Goal: Information Seeking & Learning: Learn about a topic

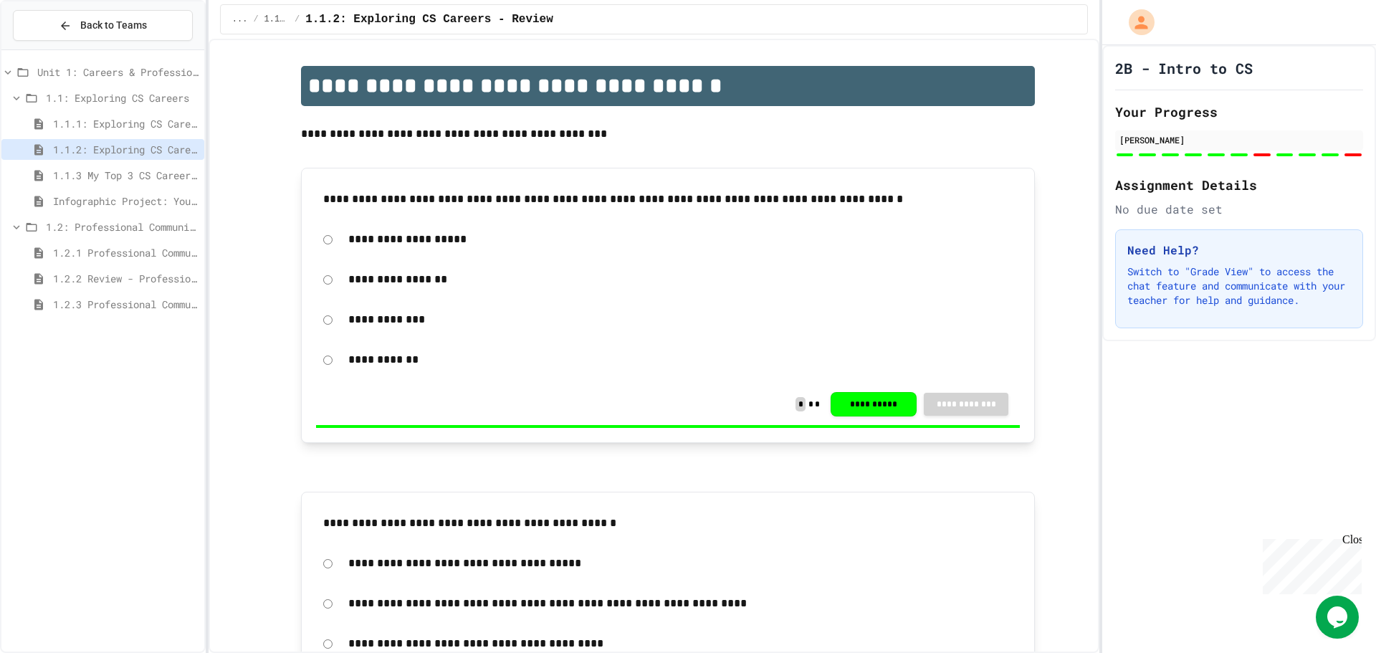
click at [162, 215] on div "Infographic Project: Your favorite CS" at bounding box center [102, 204] width 203 height 26
click at [166, 210] on div "Infographic Project: Your favorite CS" at bounding box center [102, 201] width 203 height 21
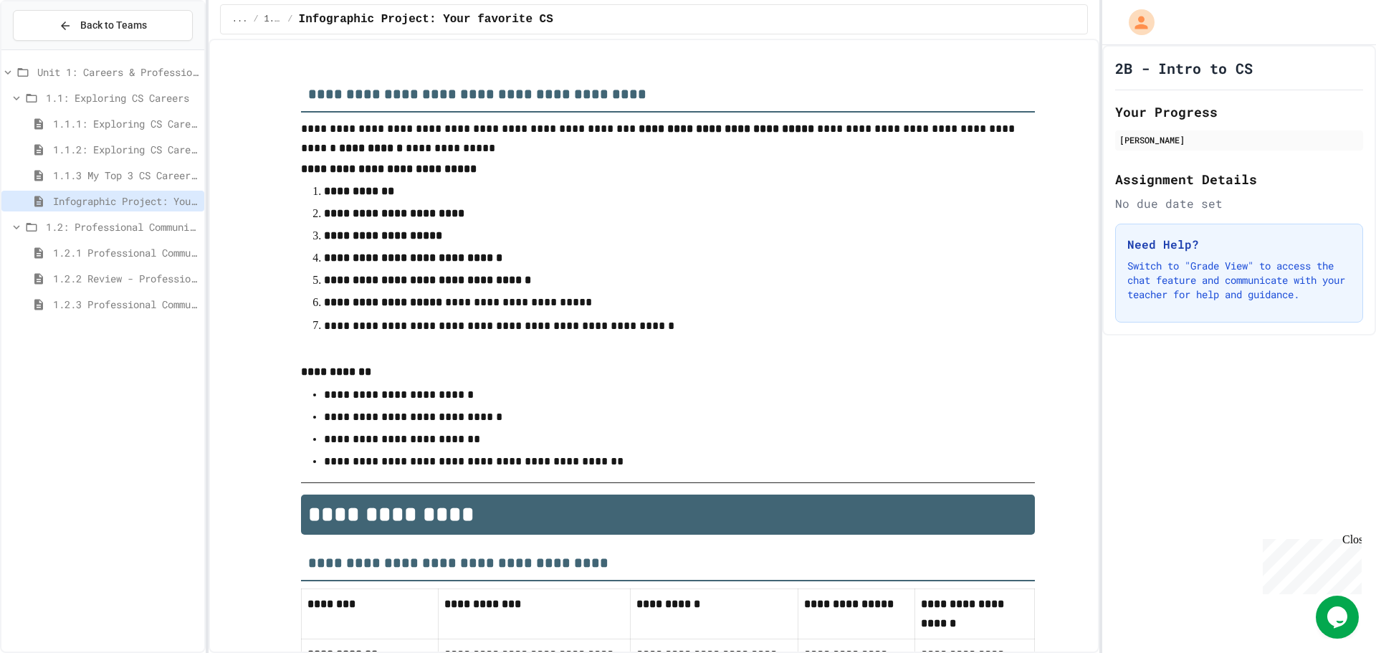
click at [156, 252] on span "1.2.1 Professional Communication" at bounding box center [125, 252] width 145 height 15
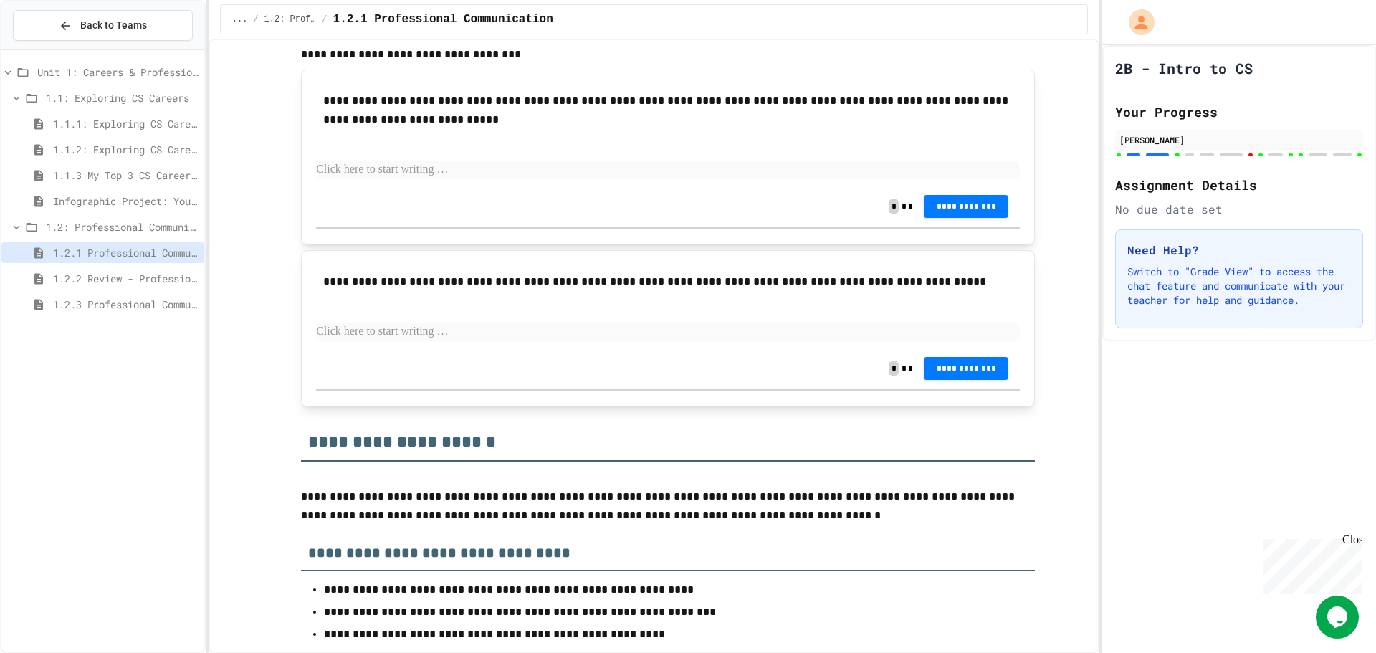
scroll to position [2723, 0]
click at [1354, 540] on div "Close" at bounding box center [1351, 542] width 18 height 18
drag, startPoint x: 1212, startPoint y: 502, endPoint x: 1220, endPoint y: 518, distance: 18.6
click at [1220, 518] on div "2B - Intro to CS Your Progress [PERSON_NAME] Assignment Details No due date set…" at bounding box center [1239, 349] width 274 height 608
click at [600, 178] on p at bounding box center [668, 169] width 704 height 19
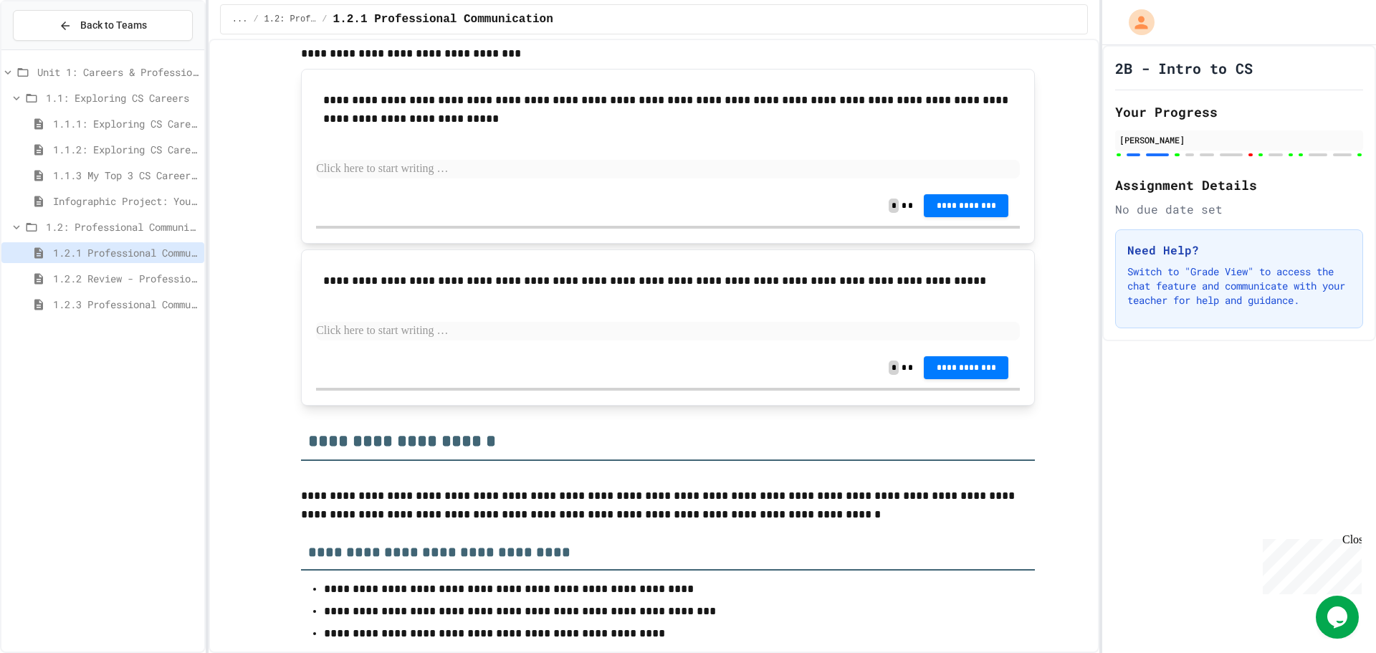
click at [77, 271] on span "1.2.2 Review - Professional Communication" at bounding box center [125, 278] width 145 height 15
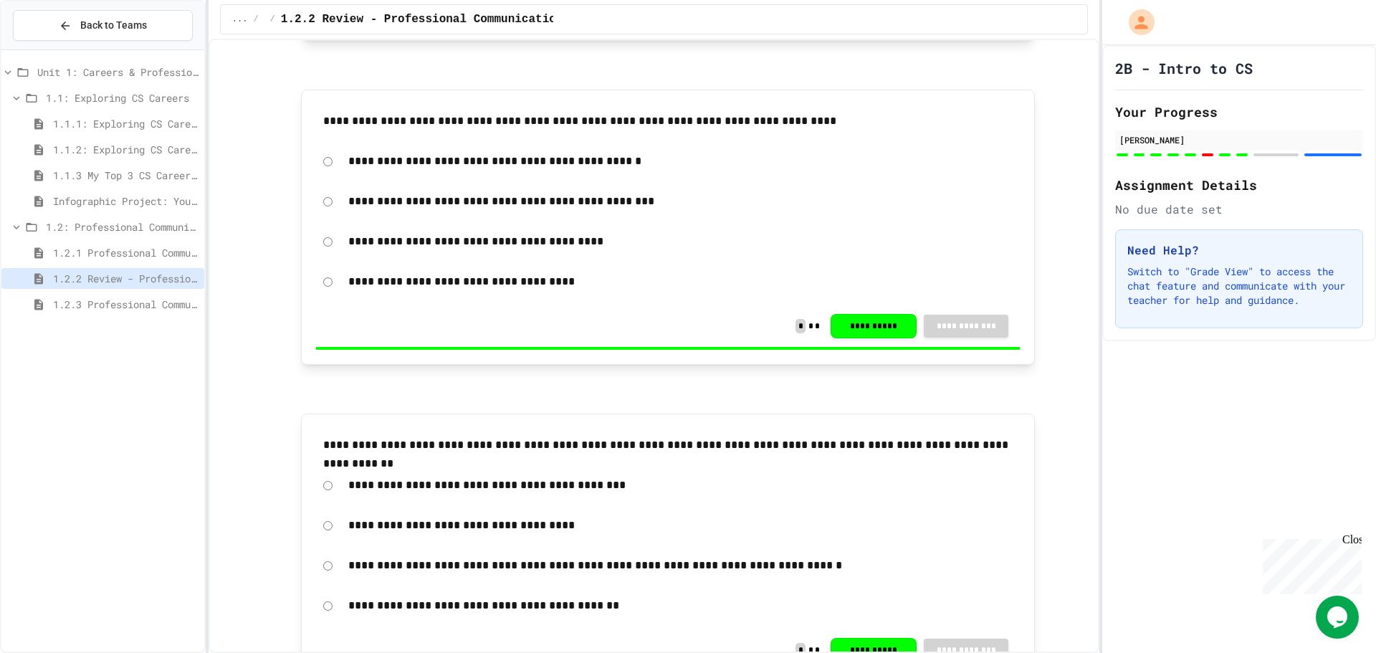
scroll to position [430, 0]
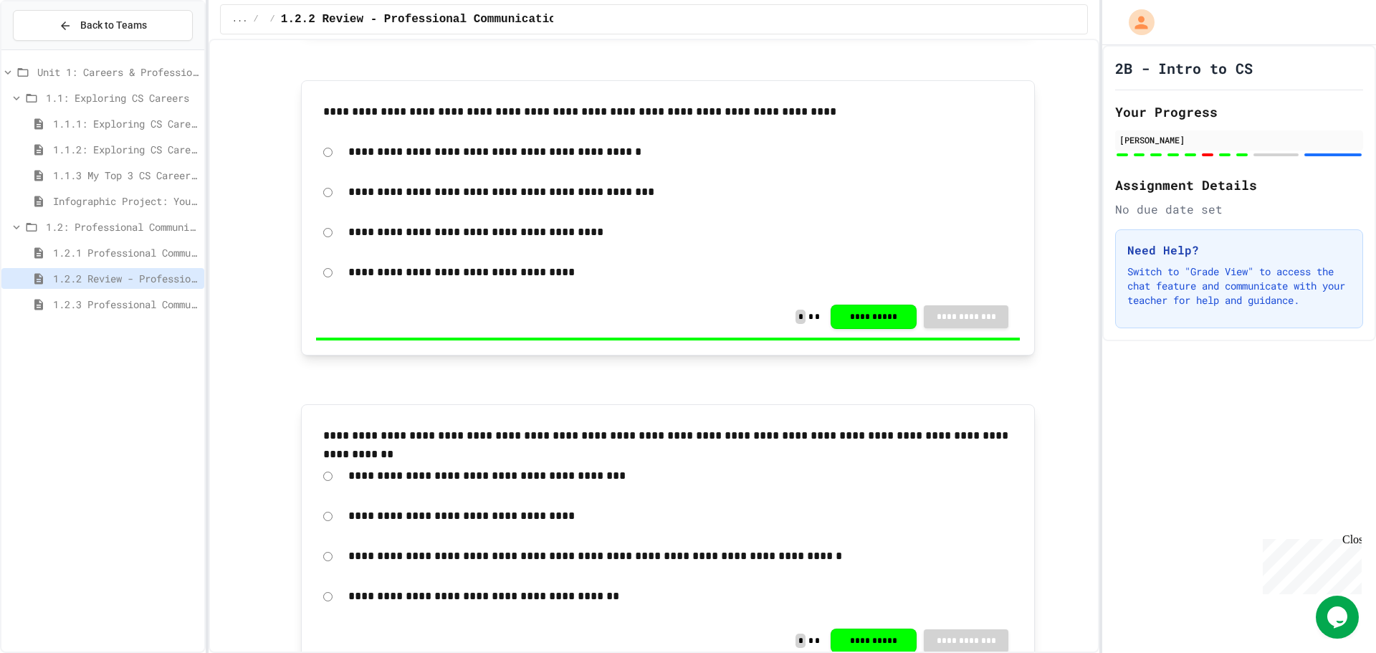
click at [137, 317] on div "1.2.3 Professional Communication Challenge" at bounding box center [102, 307] width 203 height 26
click at [153, 302] on span "1.2.3 Professional Communication Challenge" at bounding box center [125, 304] width 145 height 15
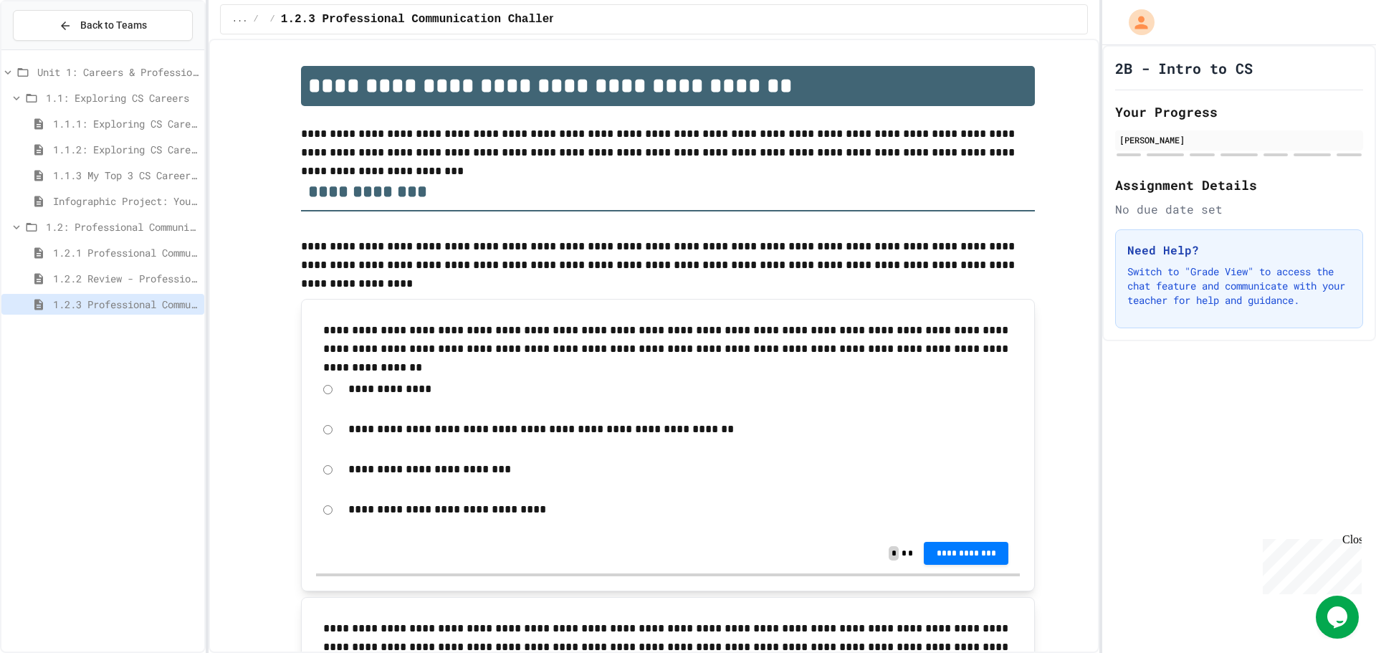
click at [142, 252] on span "1.2.1 Professional Communication" at bounding box center [125, 252] width 145 height 15
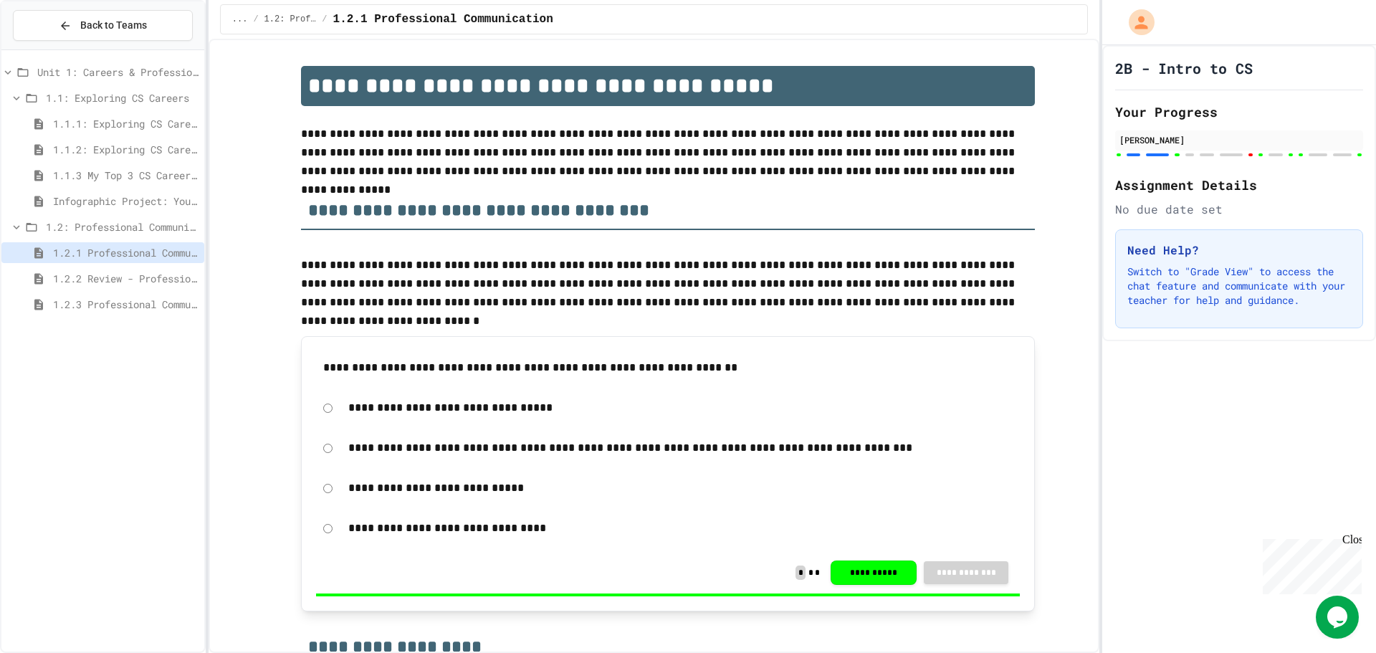
click at [1350, 539] on div "Close" at bounding box center [1351, 542] width 18 height 18
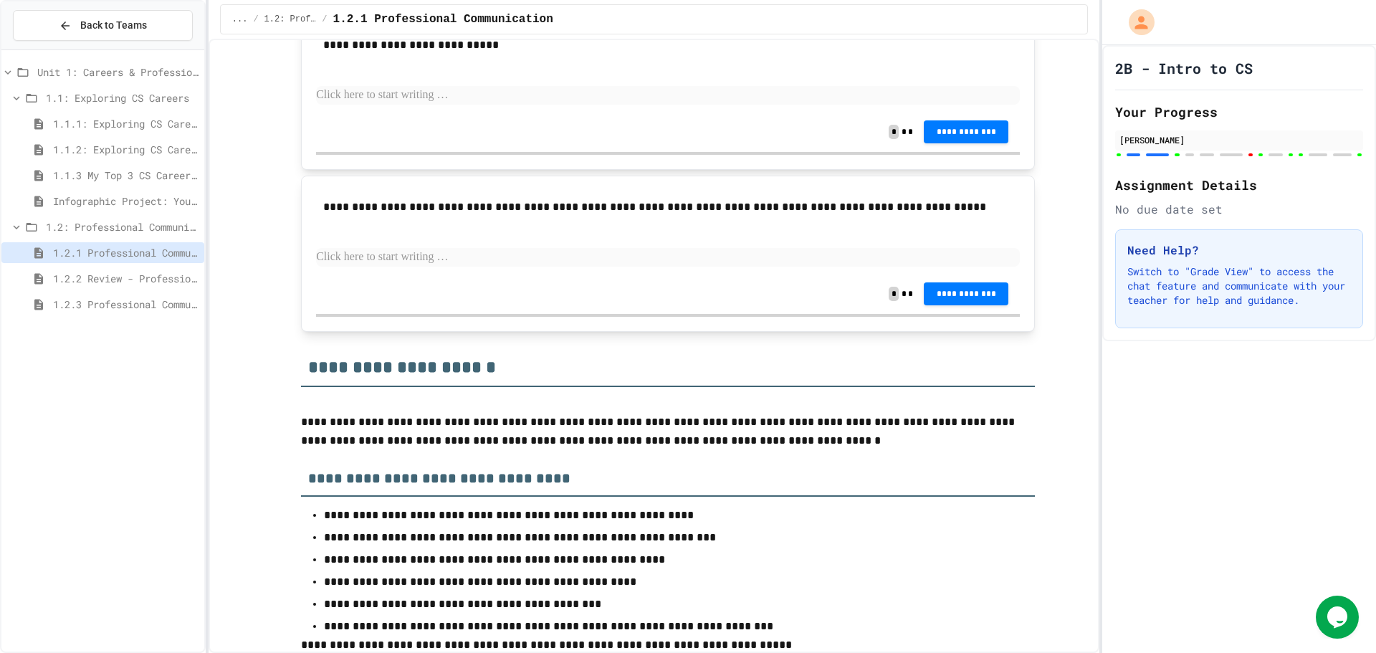
scroll to position [2723, 0]
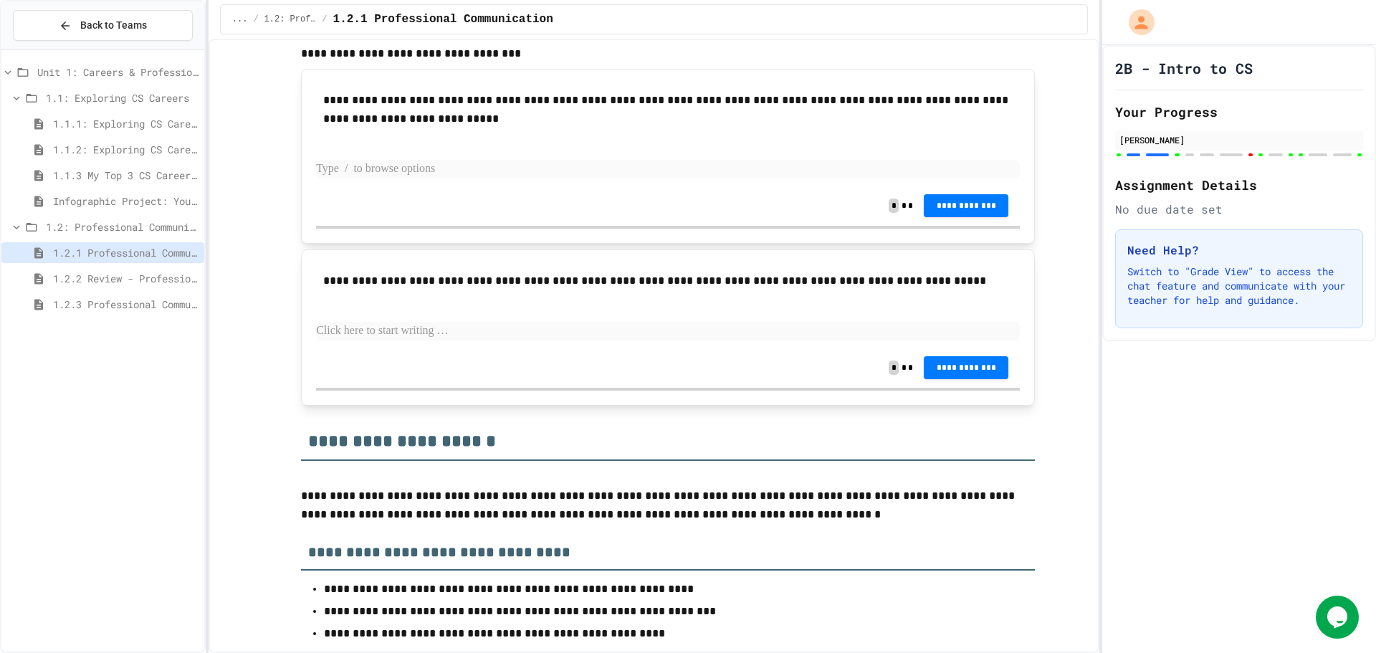
click at [598, 178] on p at bounding box center [668, 169] width 704 height 19
